Goal: Use online tool/utility: Utilize a website feature to perform a specific function

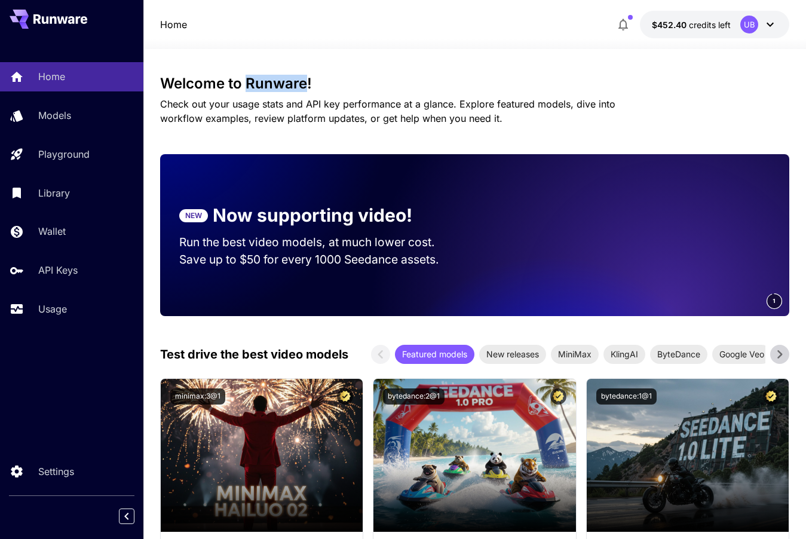
click at [72, 176] on div "Home Models Playground Library Wallet API Keys Usage" at bounding box center [71, 192] width 143 height 261
click at [84, 136] on div "Home Models Playground Library Wallet API Keys Usage" at bounding box center [71, 192] width 143 height 261
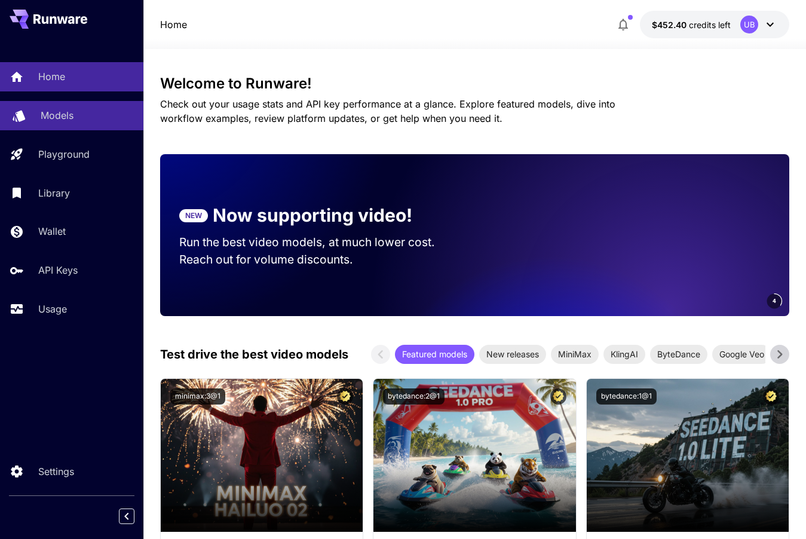
click at [82, 114] on div "Models" at bounding box center [87, 115] width 93 height 14
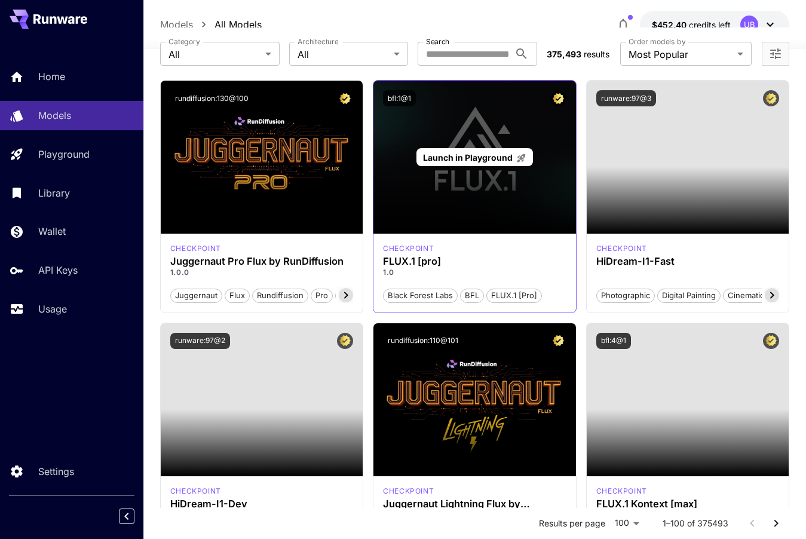
scroll to position [56, 0]
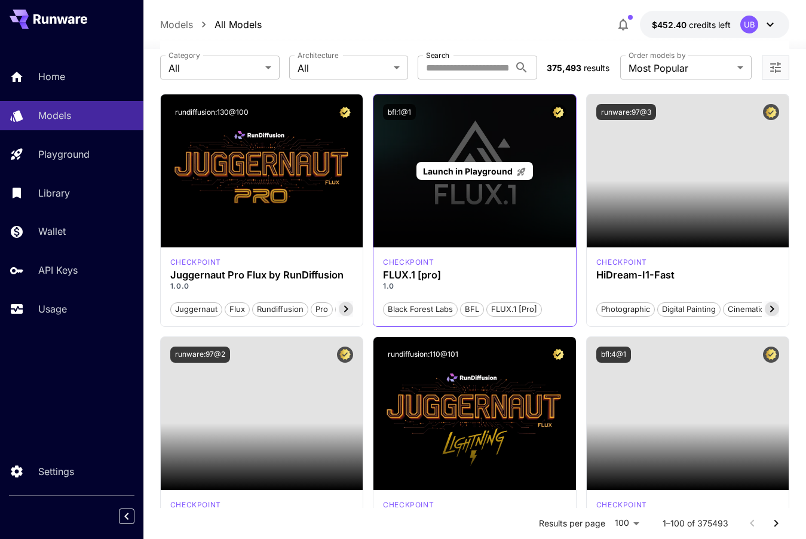
click at [491, 177] on div "Launch in Playground" at bounding box center [474, 171] width 117 height 19
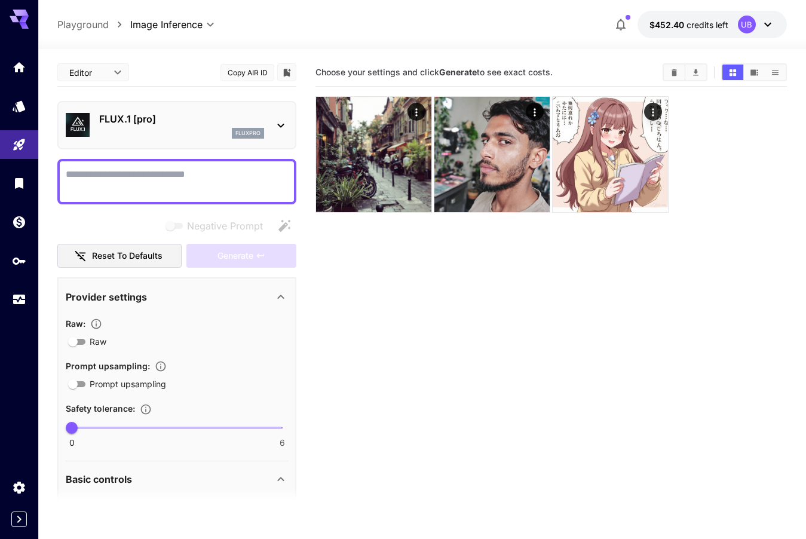
click at [215, 190] on textarea "Negative Prompt" at bounding box center [177, 181] width 222 height 29
click at [127, 178] on textarea "**********" at bounding box center [177, 181] width 222 height 29
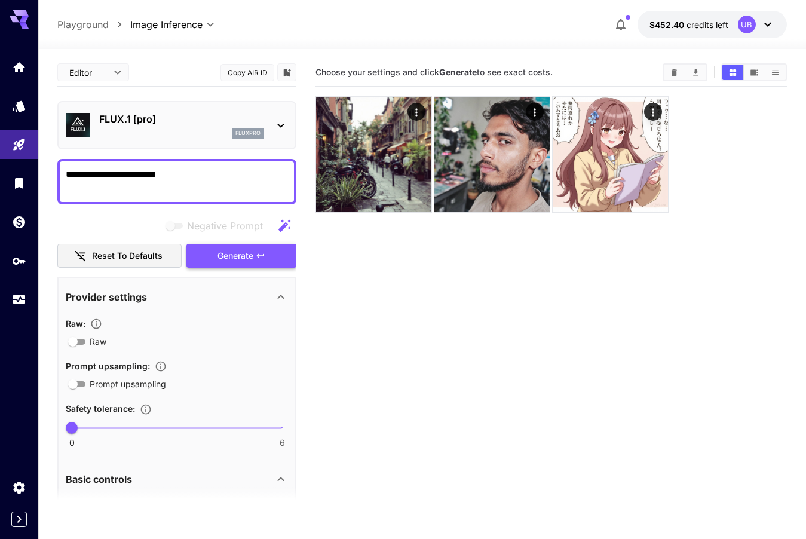
type textarea "**********"
click at [247, 256] on span "Generate" at bounding box center [236, 256] width 36 height 15
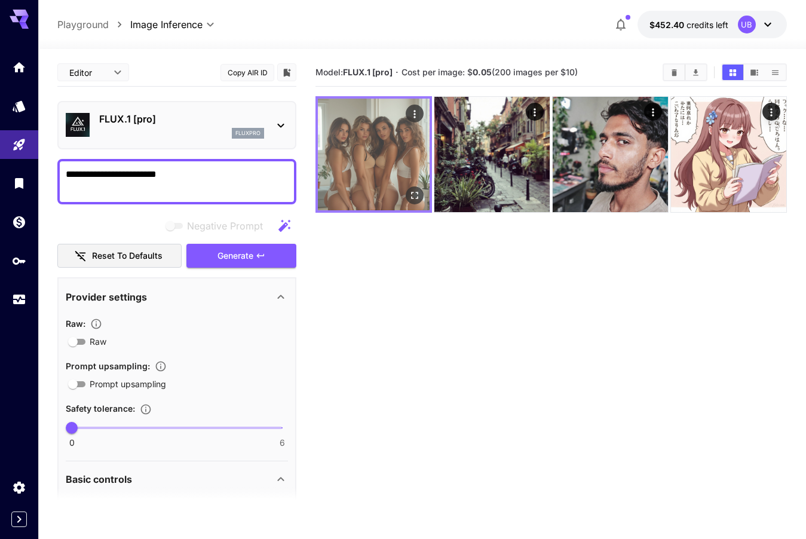
click at [384, 167] on img at bounding box center [374, 155] width 112 height 112
click at [401, 180] on img at bounding box center [374, 155] width 112 height 112
click at [417, 194] on icon "Open in fullscreen" at bounding box center [415, 195] width 12 height 12
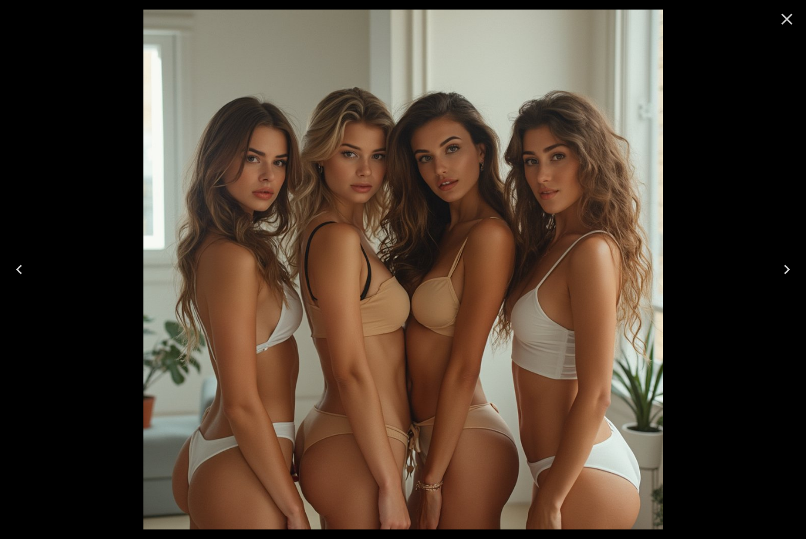
click at [783, 23] on icon "Close" at bounding box center [787, 19] width 11 height 11
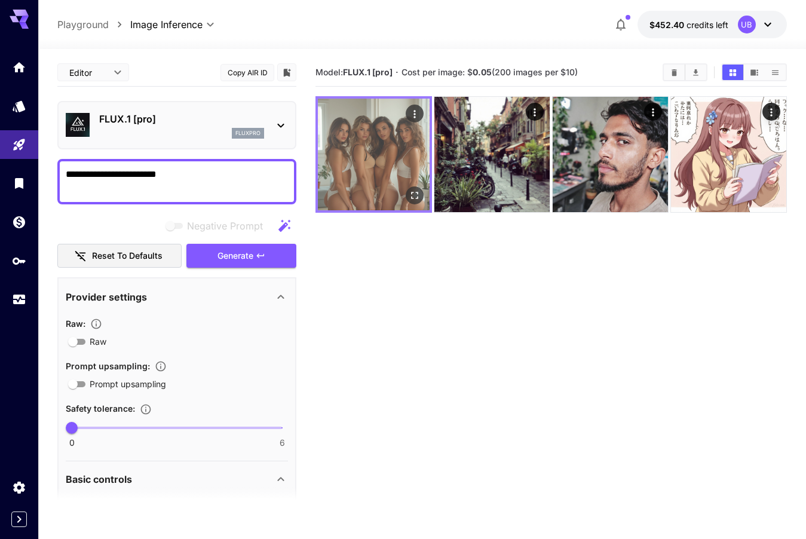
click at [416, 113] on icon "Actions" at bounding box center [415, 114] width 12 height 12
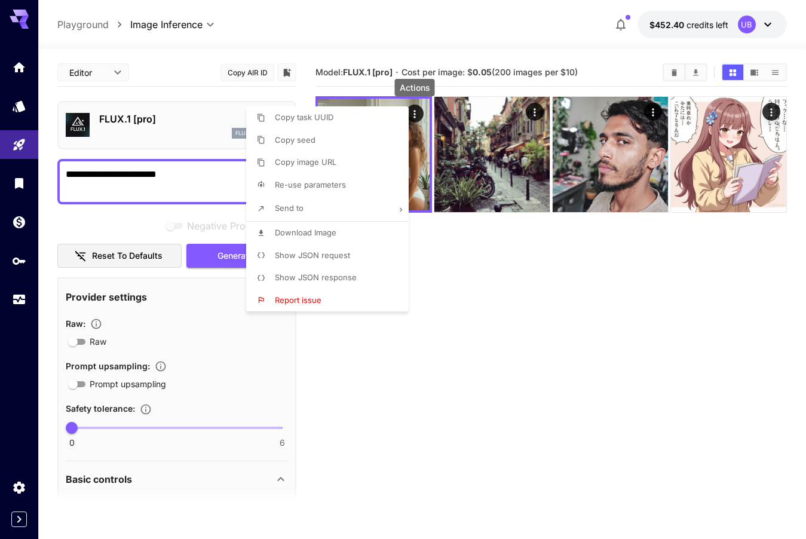
click at [332, 237] on span "Download Image" at bounding box center [306, 233] width 62 height 10
click at [423, 413] on div at bounding box center [403, 269] width 806 height 539
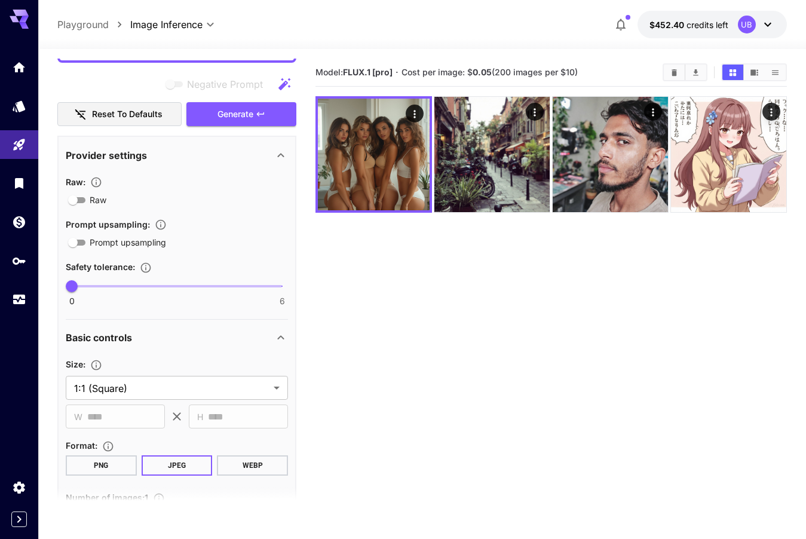
scroll to position [146, 0]
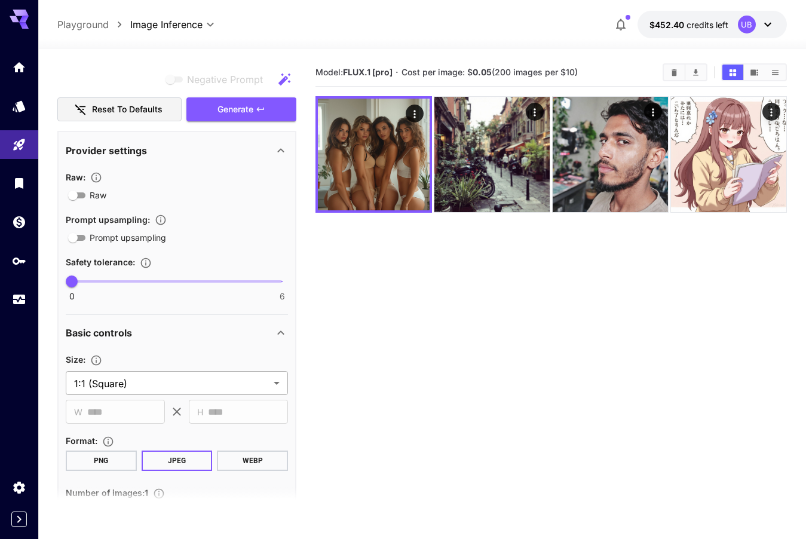
click at [180, 378] on body "**********" at bounding box center [403, 316] width 806 height 633
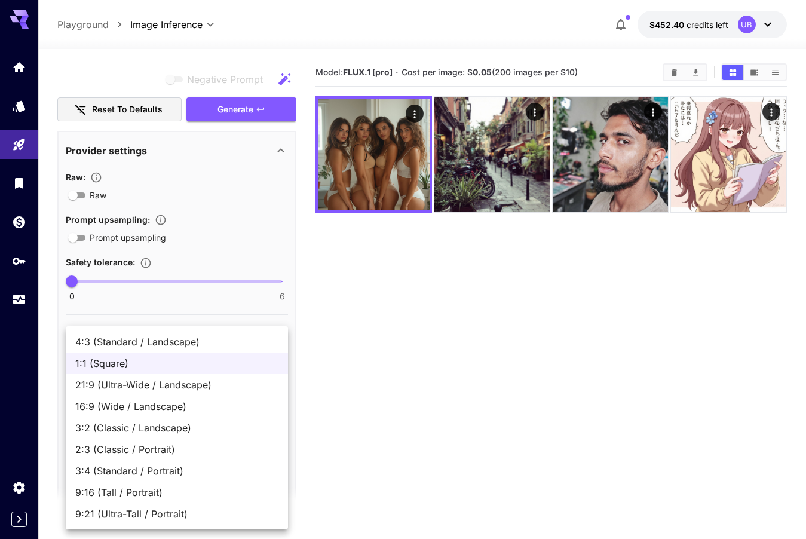
click at [206, 381] on span "21:9 (Ultra-Wide / Landscape)" at bounding box center [176, 385] width 203 height 14
type input "**********"
type input "****"
type input "***"
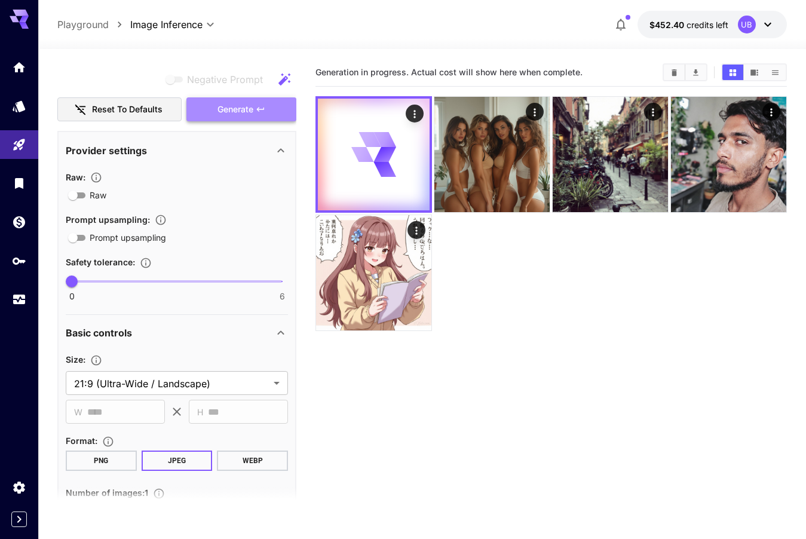
click at [269, 114] on button "Generate" at bounding box center [241, 109] width 110 height 24
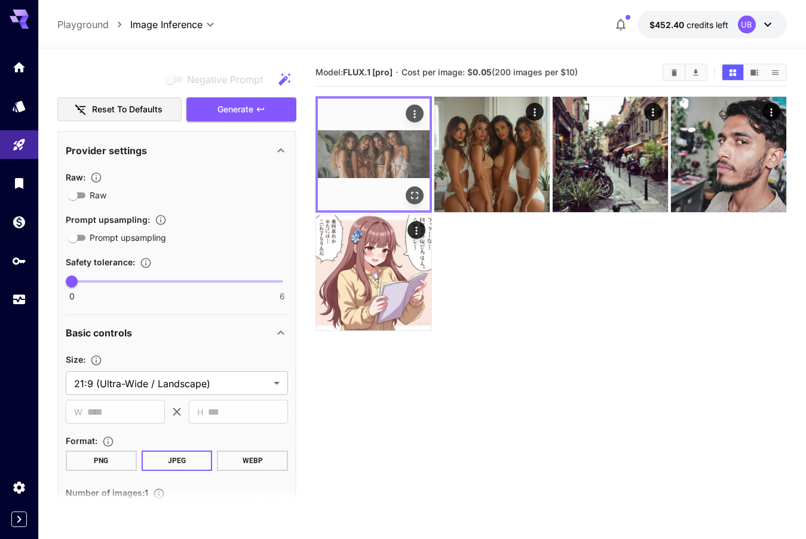
click at [405, 160] on img at bounding box center [374, 155] width 112 height 112
click at [417, 198] on icon "Open in fullscreen" at bounding box center [415, 195] width 12 height 12
click at [417, 120] on icon "Actions" at bounding box center [415, 114] width 12 height 12
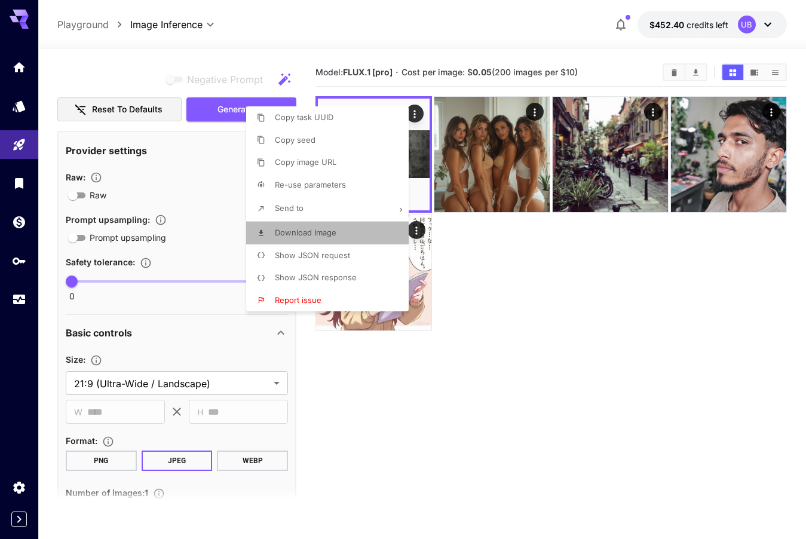
click at [327, 229] on span "Download Image" at bounding box center [306, 233] width 62 height 10
click at [607, 293] on div at bounding box center [403, 269] width 806 height 539
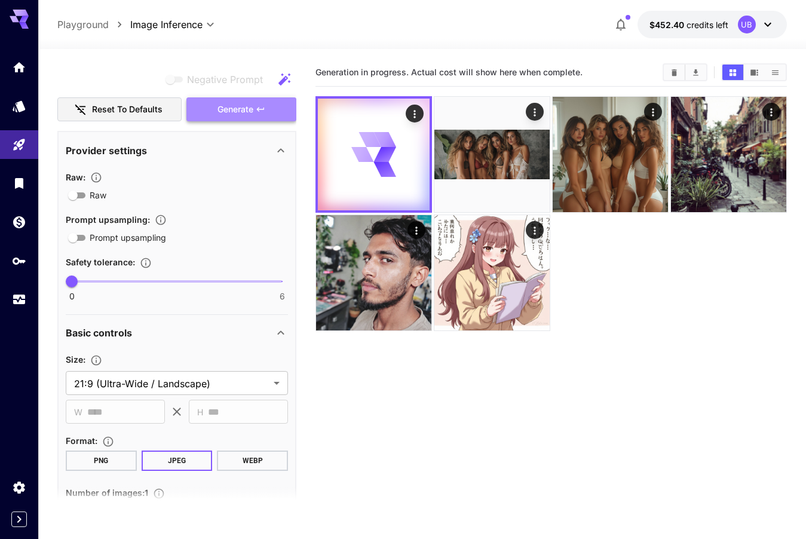
click at [265, 111] on icon "button" at bounding box center [261, 110] width 10 height 10
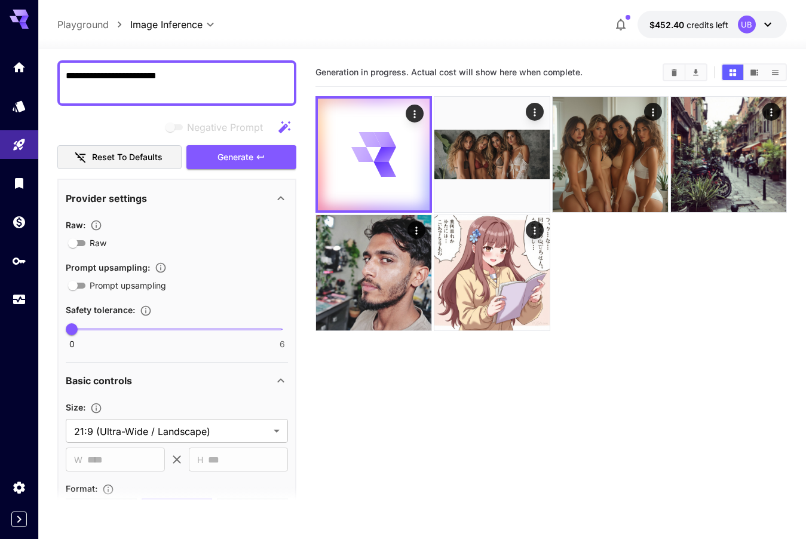
scroll to position [262, 0]
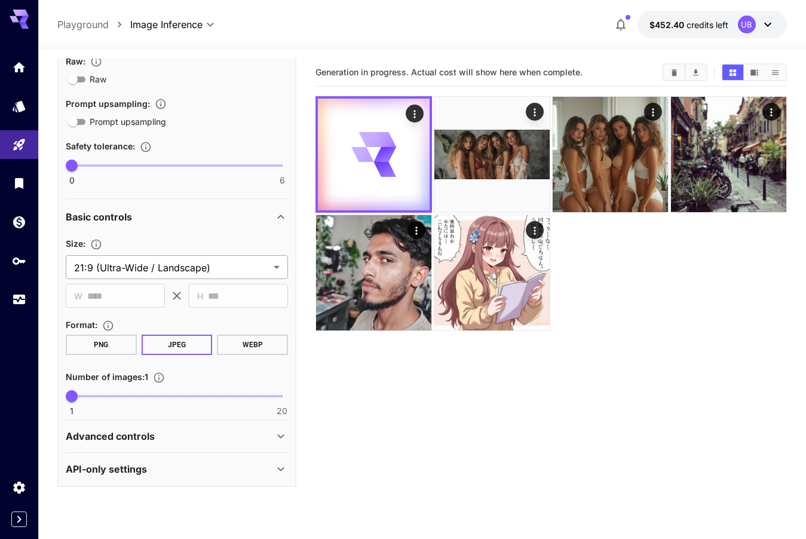
click at [215, 271] on body "**********" at bounding box center [403, 316] width 806 height 633
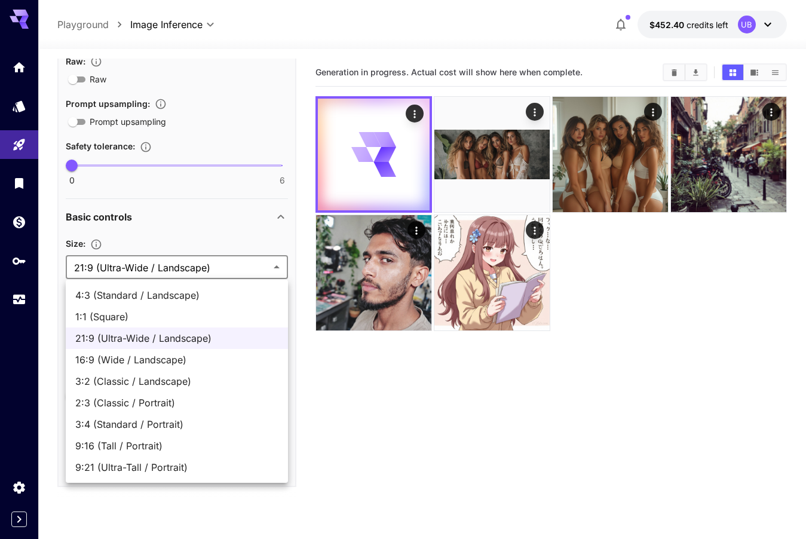
click at [215, 271] on div at bounding box center [403, 269] width 806 height 539
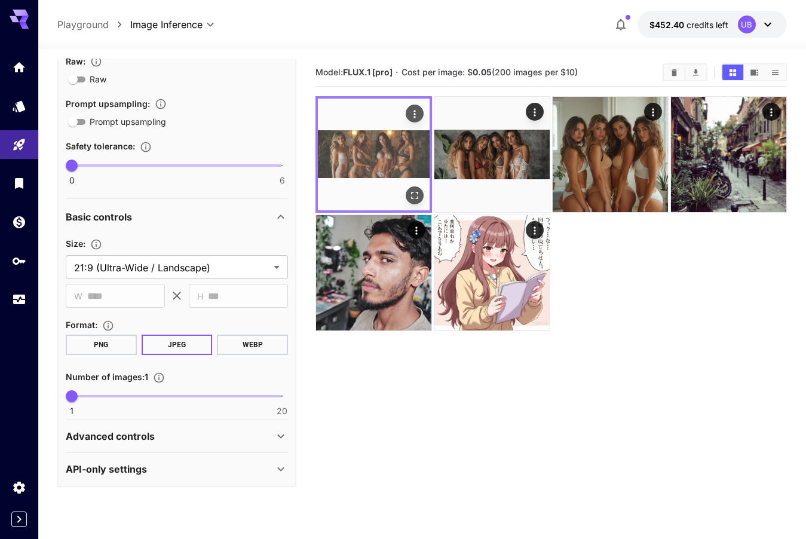
click at [370, 162] on img at bounding box center [374, 155] width 112 height 112
click at [415, 198] on icon "Open in fullscreen" at bounding box center [415, 195] width 12 height 12
click at [415, 113] on icon "Actions" at bounding box center [415, 114] width 12 height 12
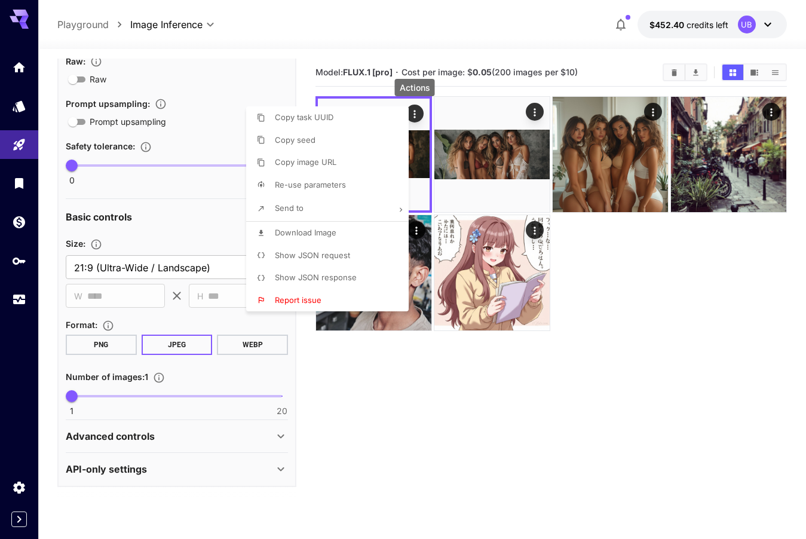
click at [321, 224] on li "Download Image" at bounding box center [331, 233] width 170 height 23
click at [661, 381] on div at bounding box center [403, 269] width 806 height 539
